Goal: Task Accomplishment & Management: Use online tool/utility

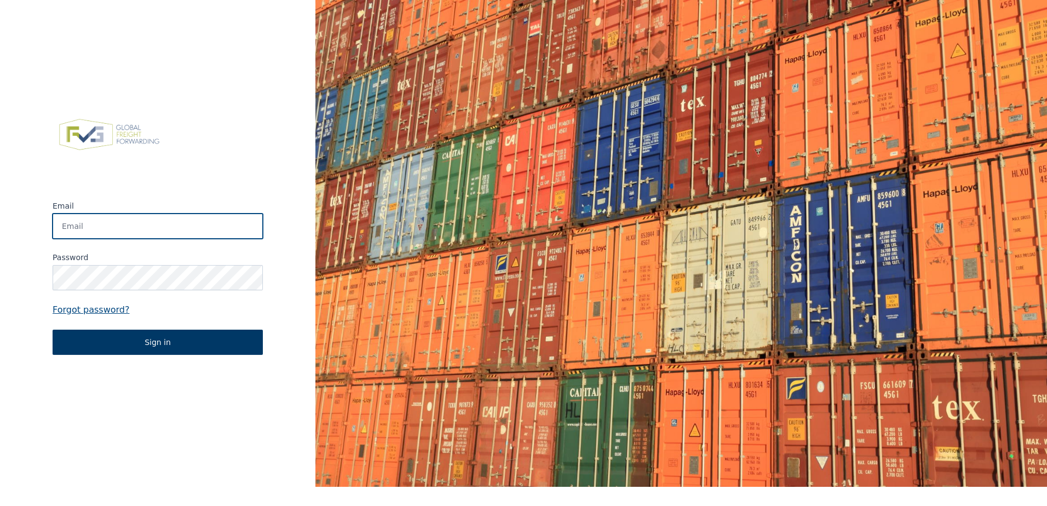
type input "[EMAIL_ADDRESS][PERSON_NAME][DOMAIN_NAME]"
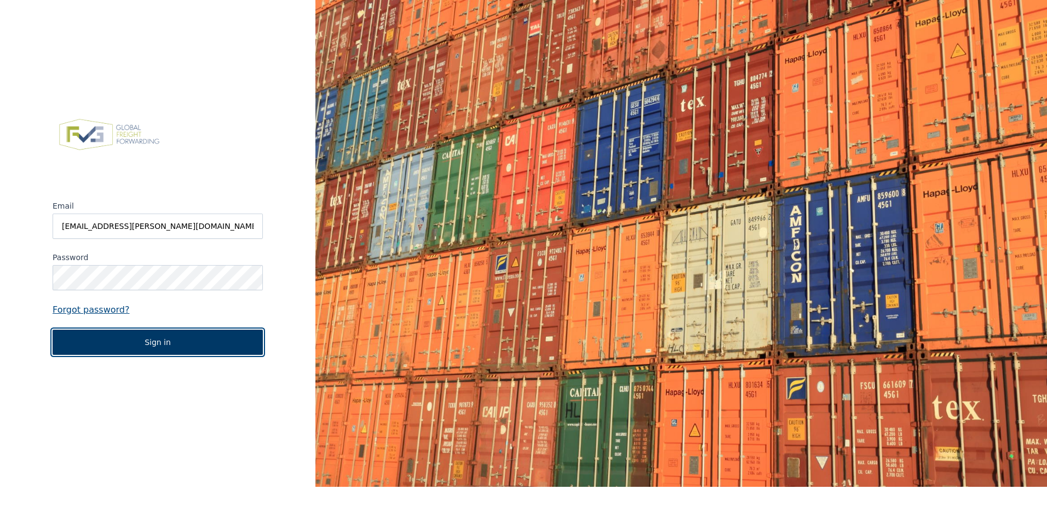
click at [183, 338] on button "Sign in" at bounding box center [158, 342] width 210 height 25
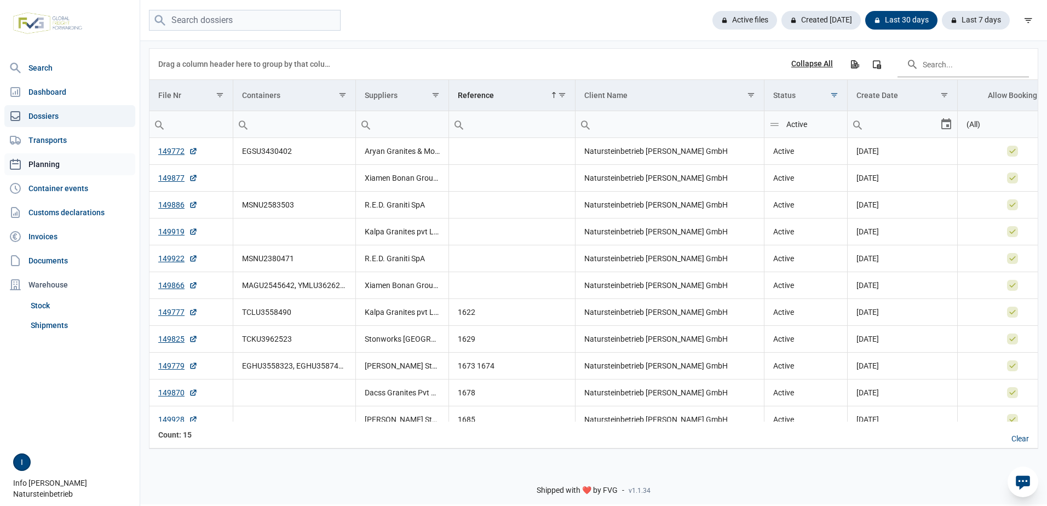
click at [55, 163] on link "Planning" at bounding box center [69, 164] width 131 height 22
